Goal: Find specific page/section: Locate item on page

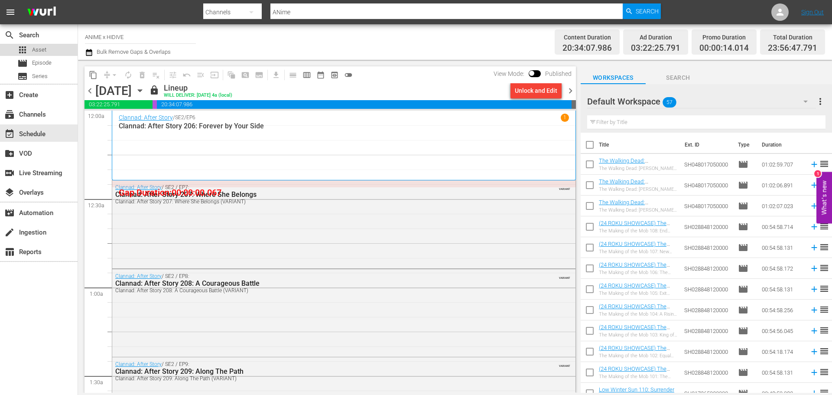
click at [31, 52] on div "apps Asset" at bounding box center [31, 50] width 29 height 12
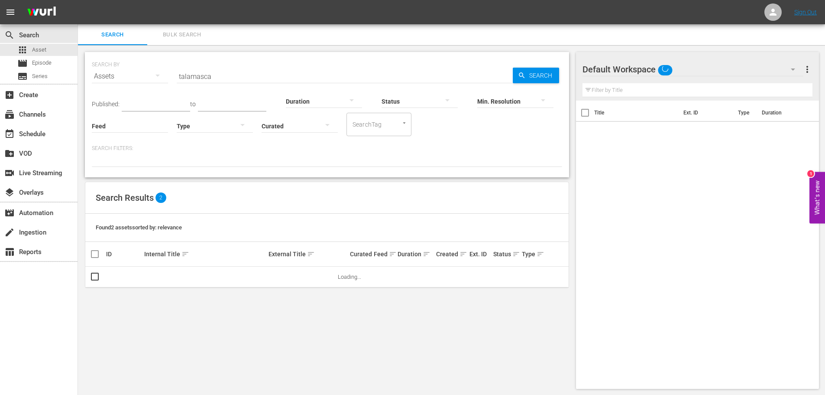
click at [209, 75] on input "talamasca" at bounding box center [345, 76] width 336 height 21
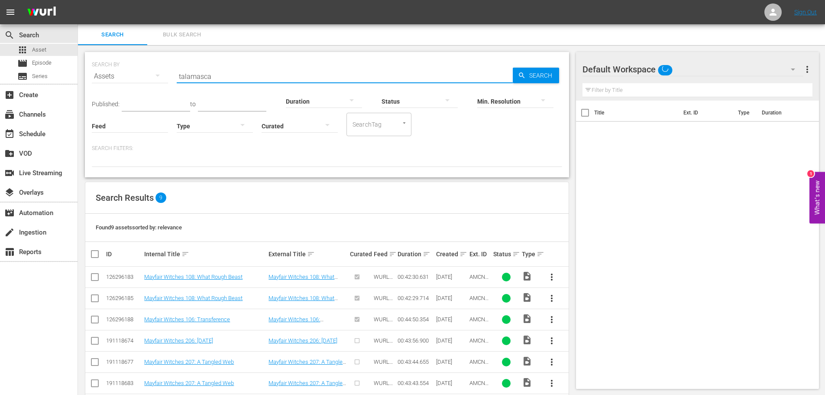
paste input "AMCNVR0000027629"
type input "AMCNVR0000027629"
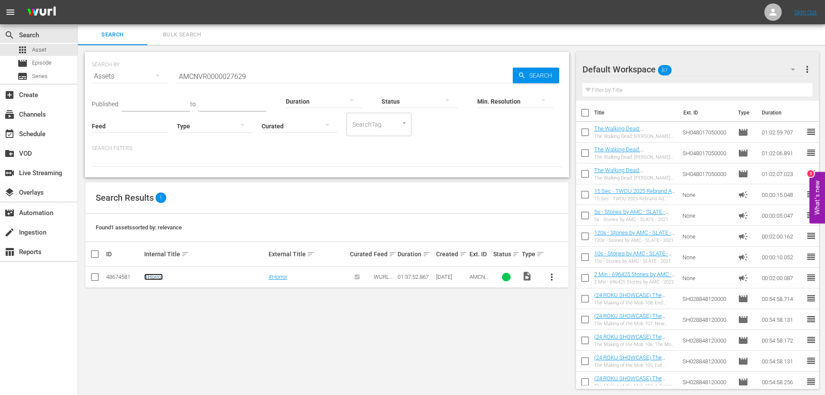
click at [157, 276] on link "#Horror" at bounding box center [153, 276] width 19 height 6
